Goal: Find contact information: Find contact information

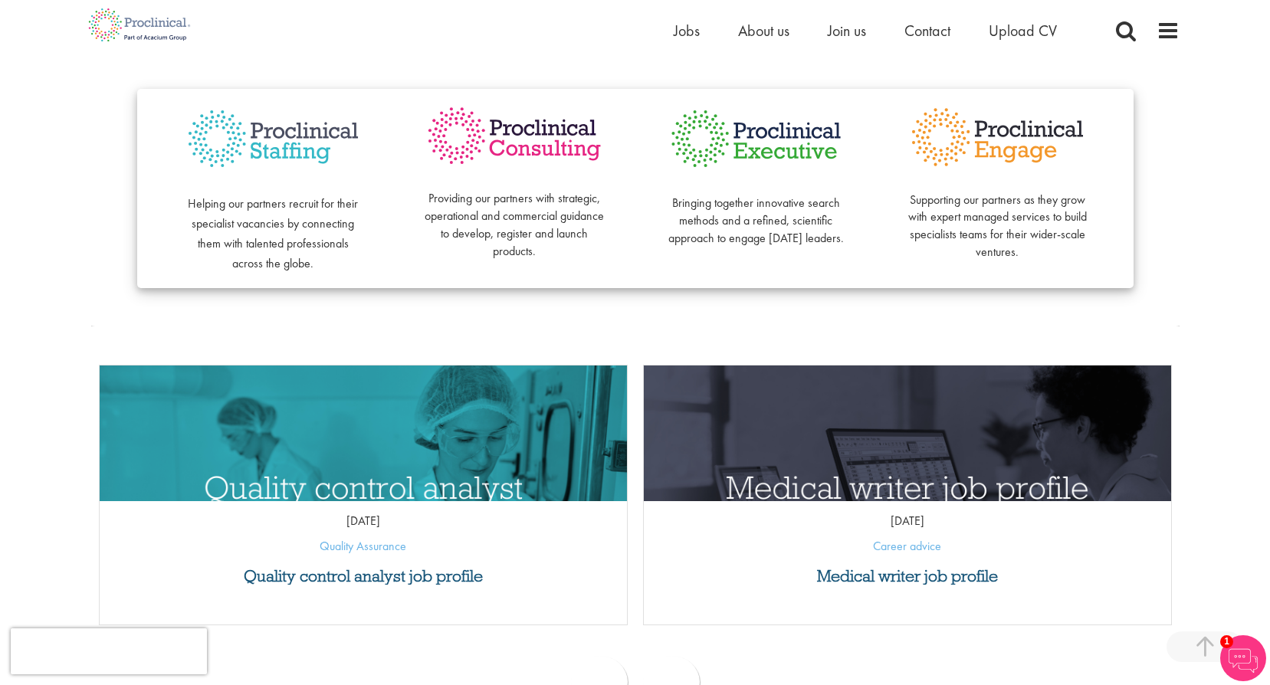
scroll to position [383, 0]
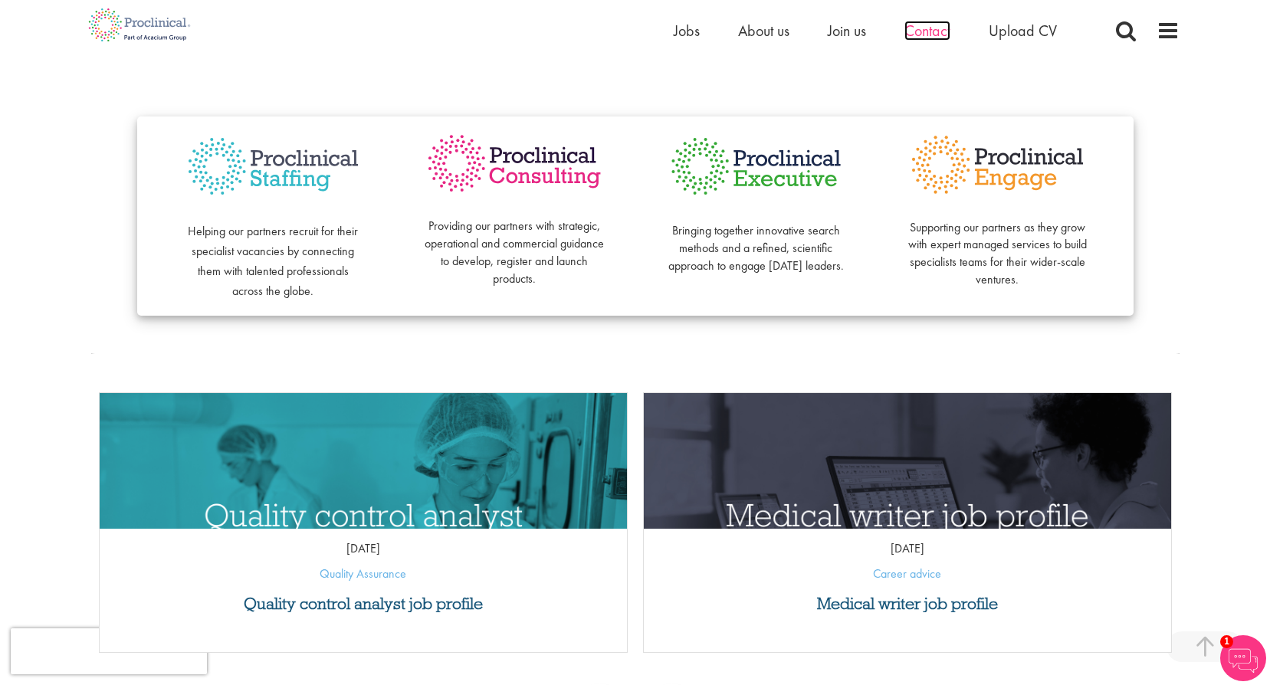
click at [924, 35] on span "Contact" at bounding box center [928, 31] width 46 height 20
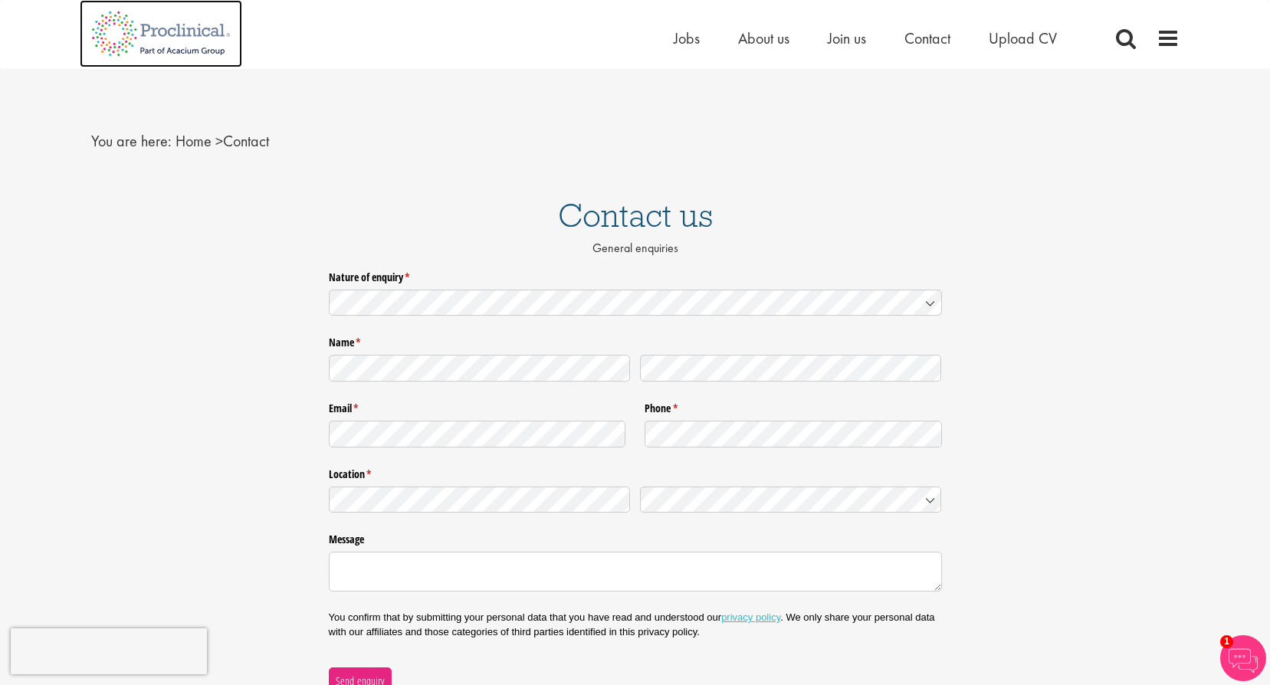
click at [133, 37] on img at bounding box center [161, 33] width 163 height 67
